Goal: Navigation & Orientation: Find specific page/section

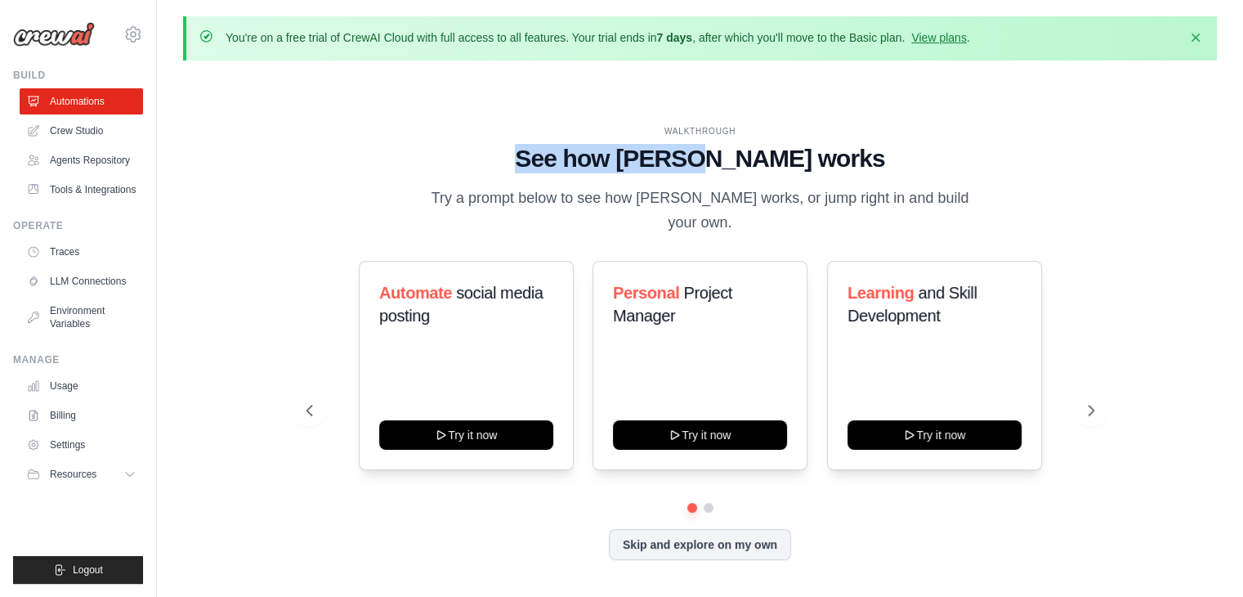
drag, startPoint x: 755, startPoint y: 170, endPoint x: 572, endPoint y: 169, distance: 183.1
click at [572, 169] on h1 "See how [PERSON_NAME] works" at bounding box center [701, 158] width 788 height 29
click at [1197, 32] on icon "button" at bounding box center [1196, 37] width 16 height 16
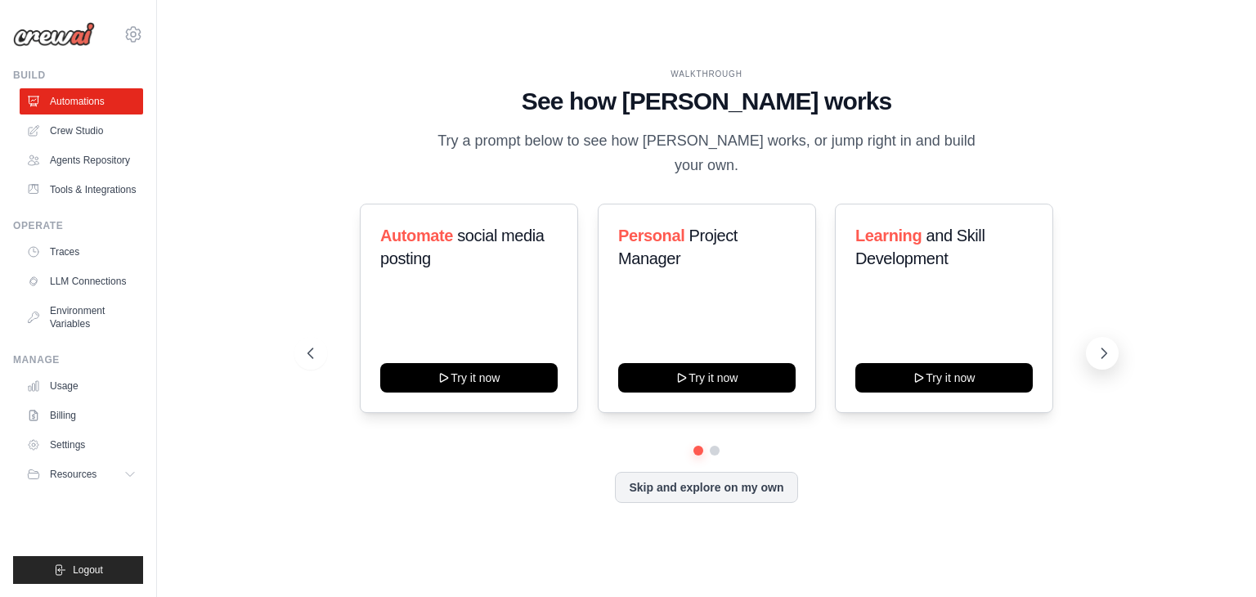
click at [1097, 337] on button at bounding box center [1102, 353] width 33 height 33
click at [759, 470] on button "Skip and explore on my own" at bounding box center [706, 485] width 182 height 31
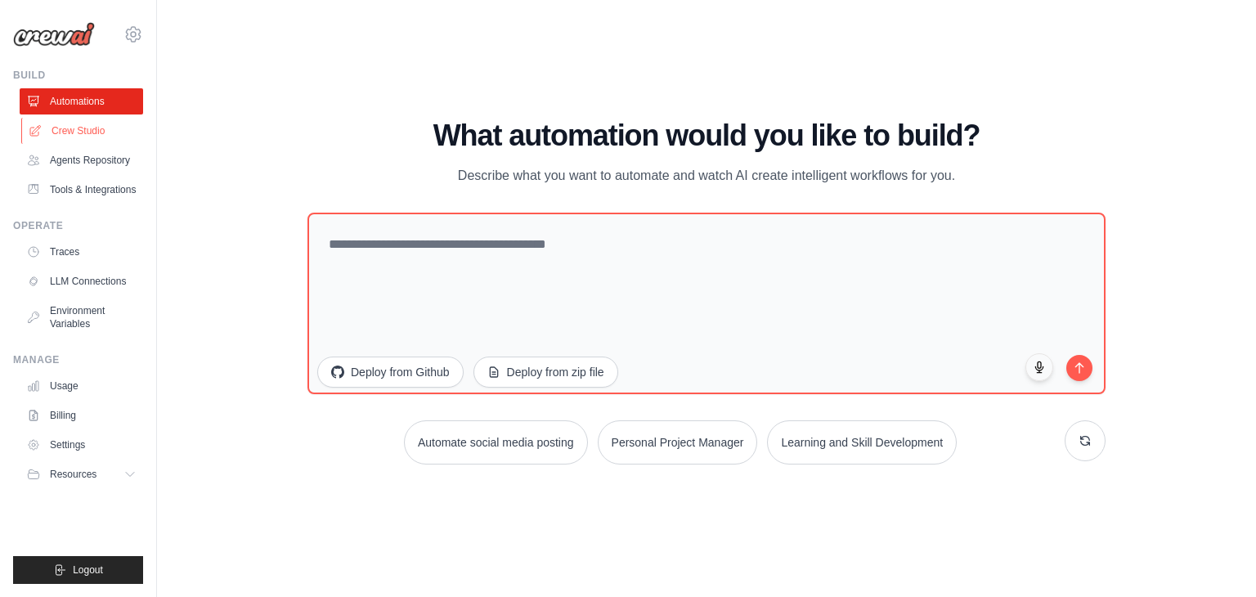
click at [107, 122] on link "Crew Studio" at bounding box center [82, 131] width 123 height 26
